Goal: Task Accomplishment & Management: Use online tool/utility

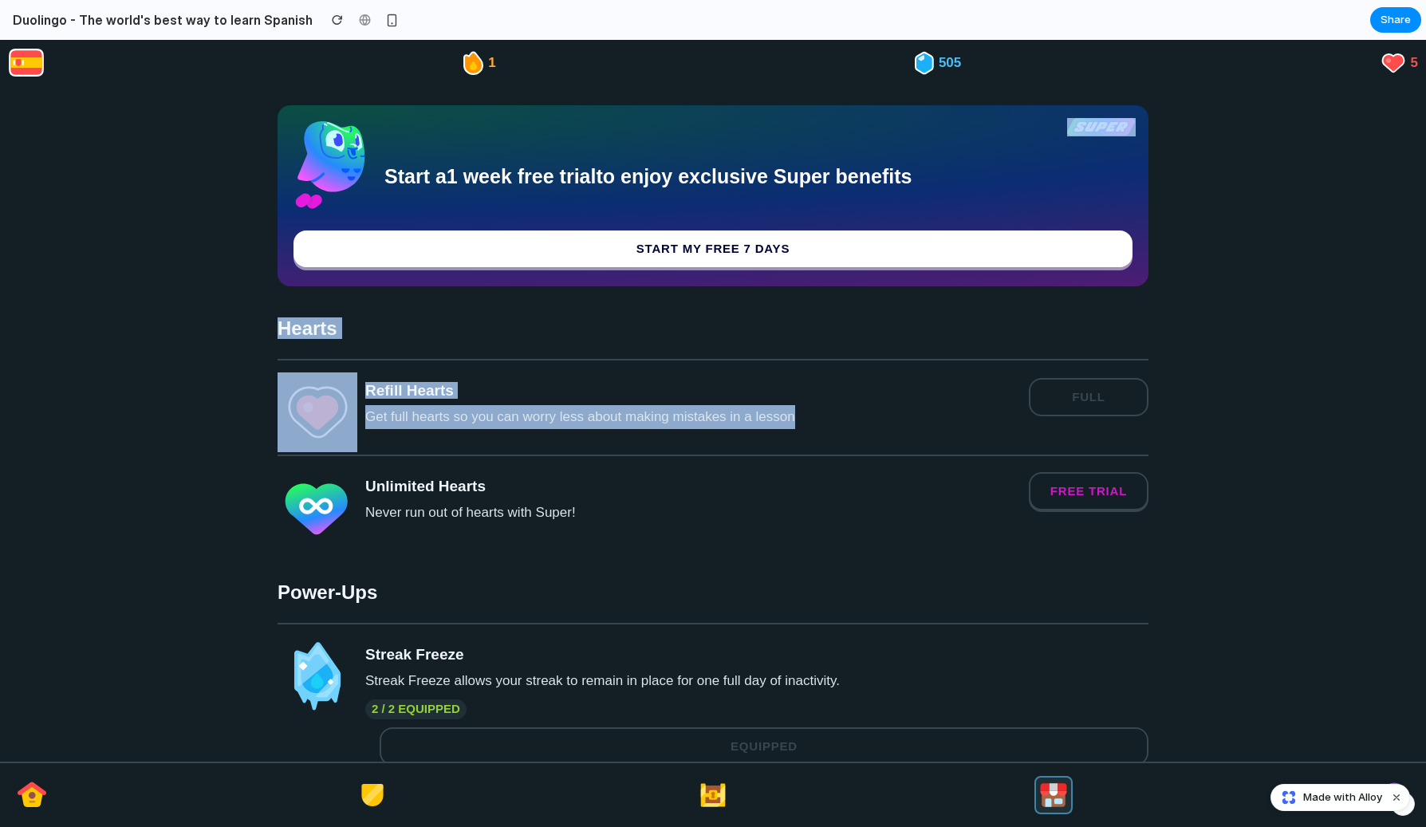
drag, startPoint x: 498, startPoint y: 451, endPoint x: 498, endPoint y: 278, distance: 172.3
click at [498, 276] on div "Start a 1 week free trial to enjoy exclusive Super benefits Start my free 7 day…" at bounding box center [713, 443] width 871 height 677
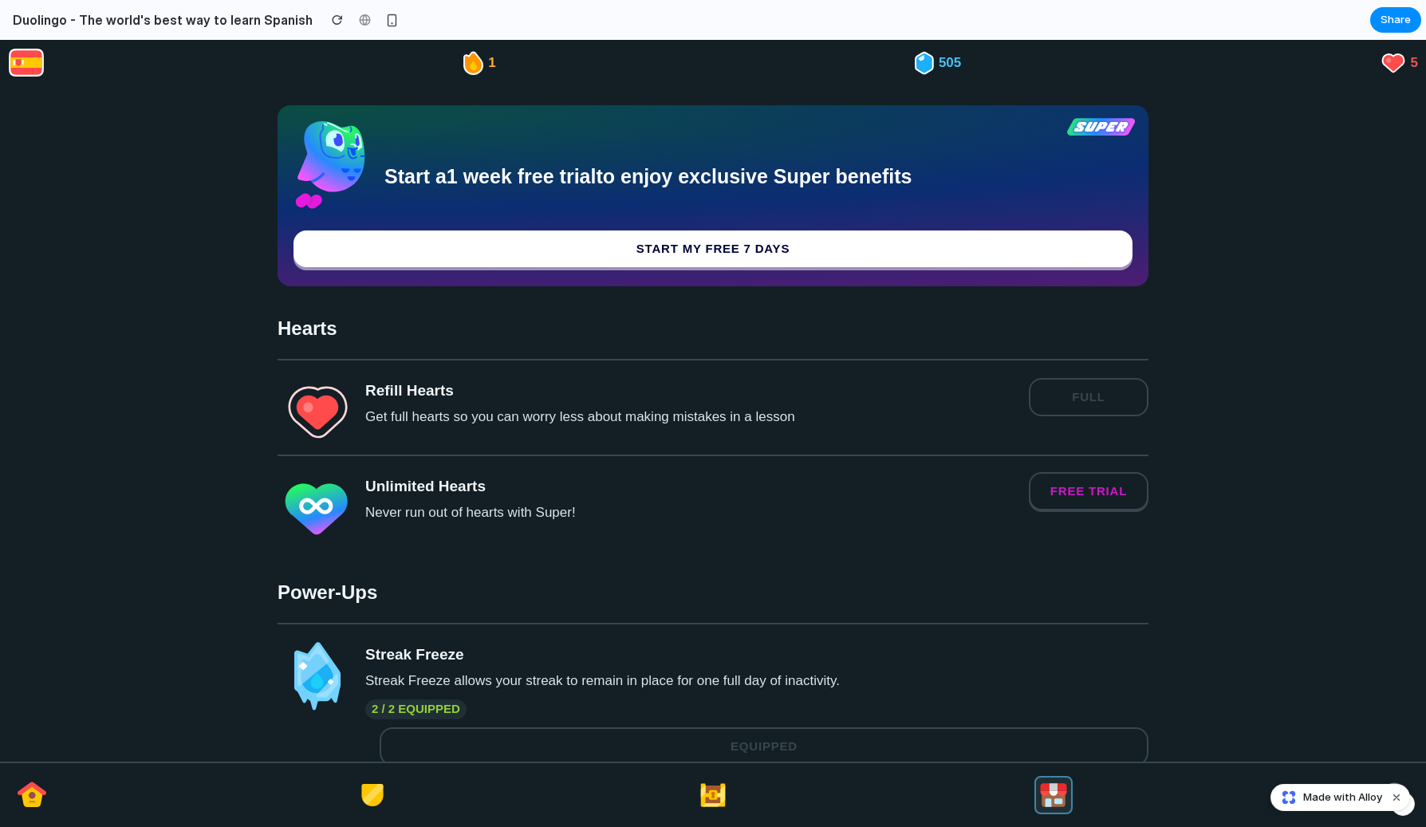
click at [519, 316] on div "Start a 1 week free trial to enjoy exclusive Super benefits Start my free 7 day…" at bounding box center [713, 443] width 871 height 677
click at [479, 584] on h2 "Power-Ups" at bounding box center [713, 592] width 871 height 21
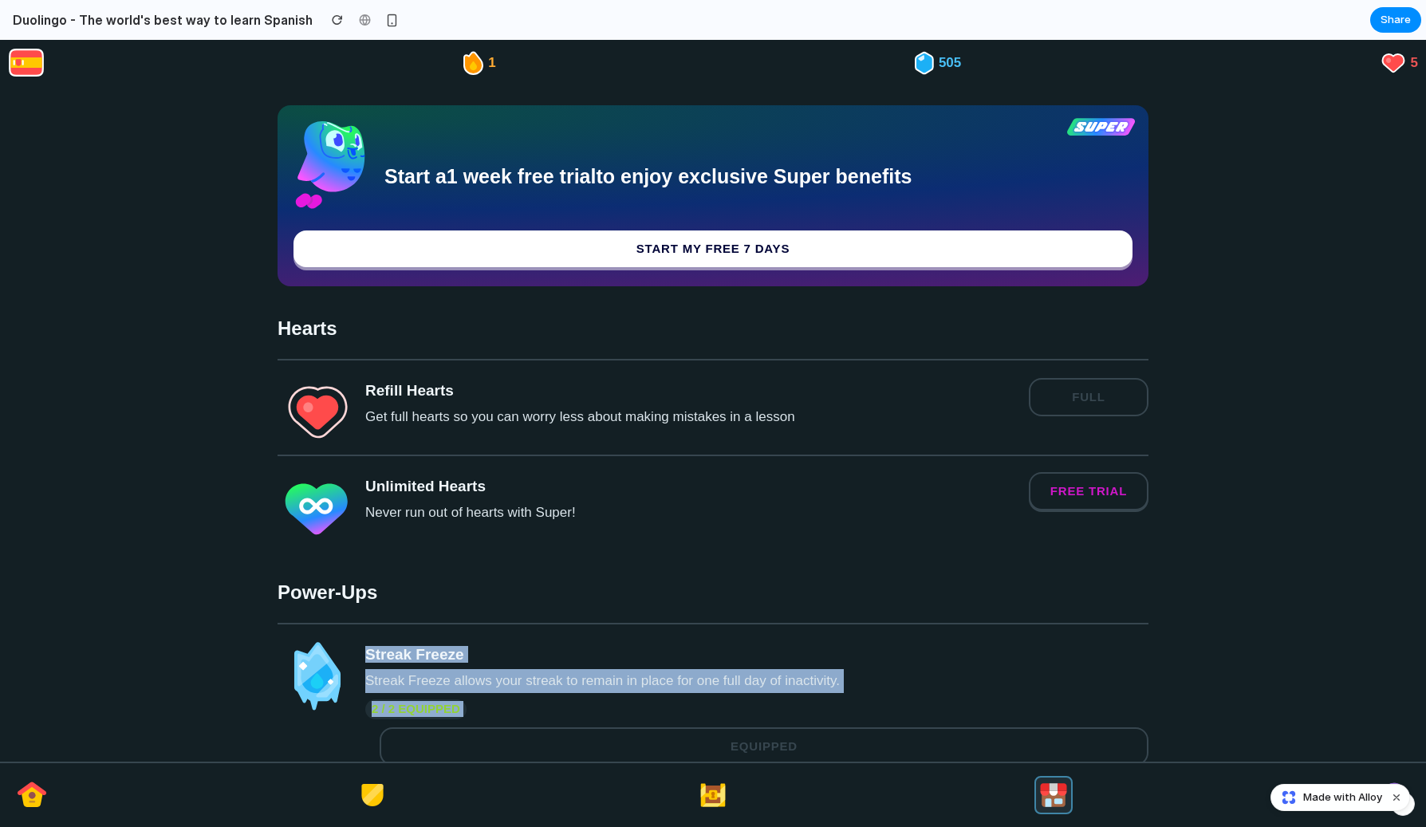
click at [663, 760] on li "Streak Freeze Streak Freeze allows your streak to remain in place for one full …" at bounding box center [713, 702] width 871 height 159
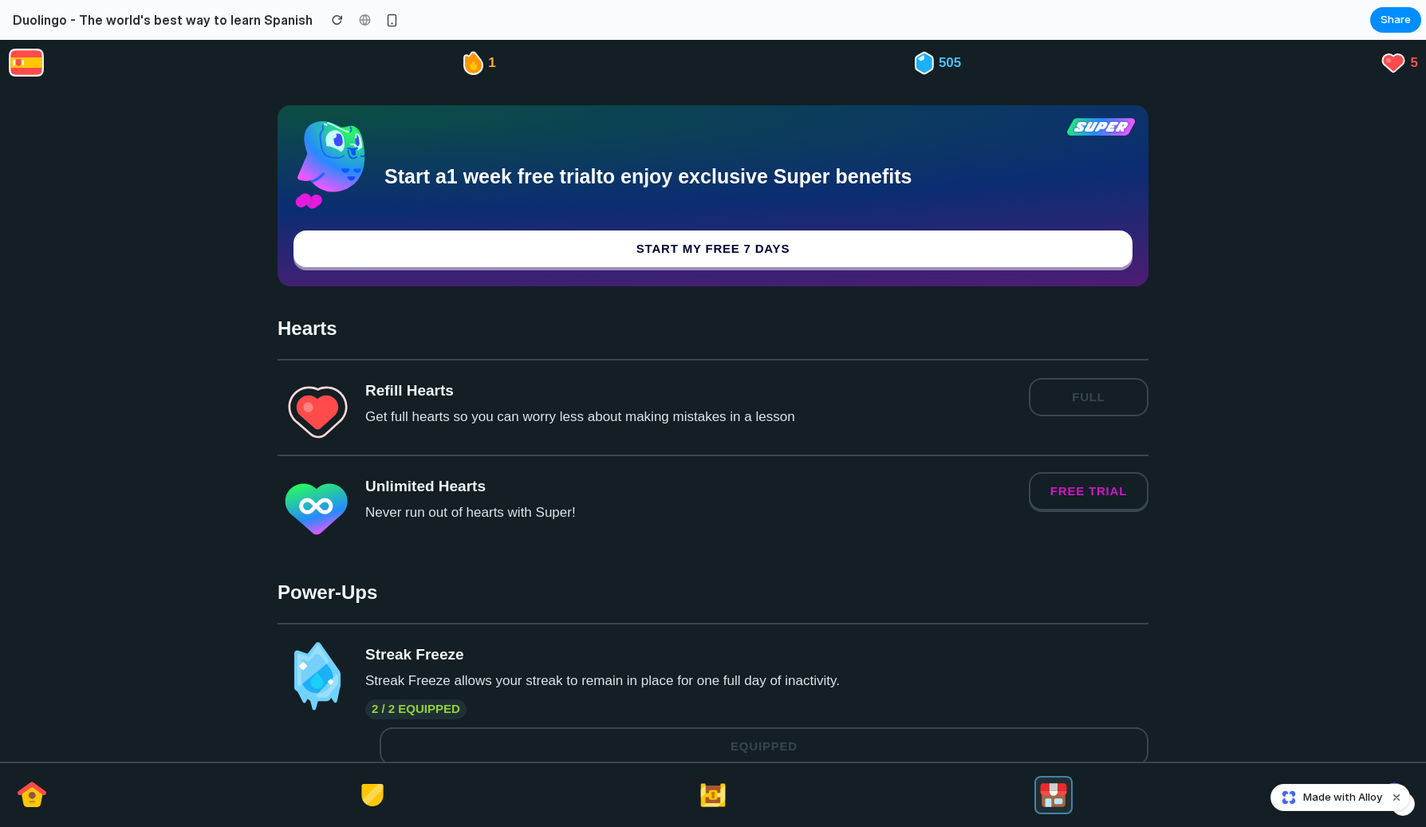
click at [704, 719] on div "2 / 2 equipped" at bounding box center [756, 710] width 783 height 20
click at [715, 803] on img at bounding box center [713, 795] width 32 height 32
click at [1105, 791] on div at bounding box center [713, 794] width 1426 height 65
